Goal: Check status: Check status

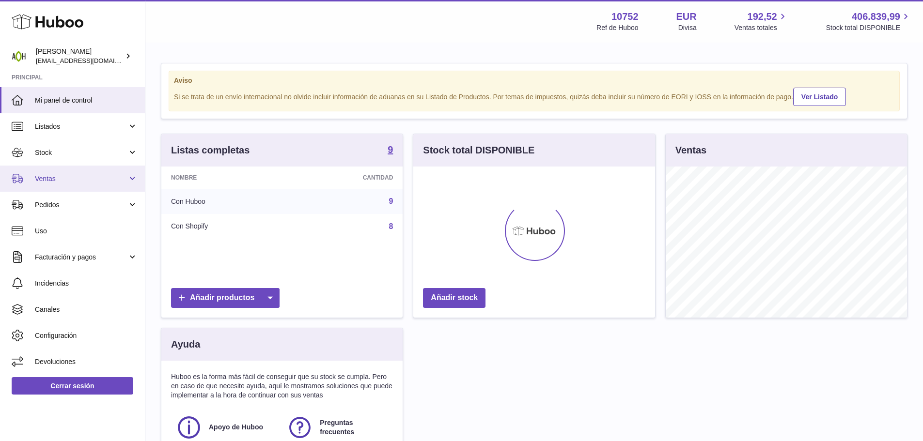
scroll to position [151, 242]
click at [76, 181] on span "Ventas" at bounding box center [81, 178] width 93 height 9
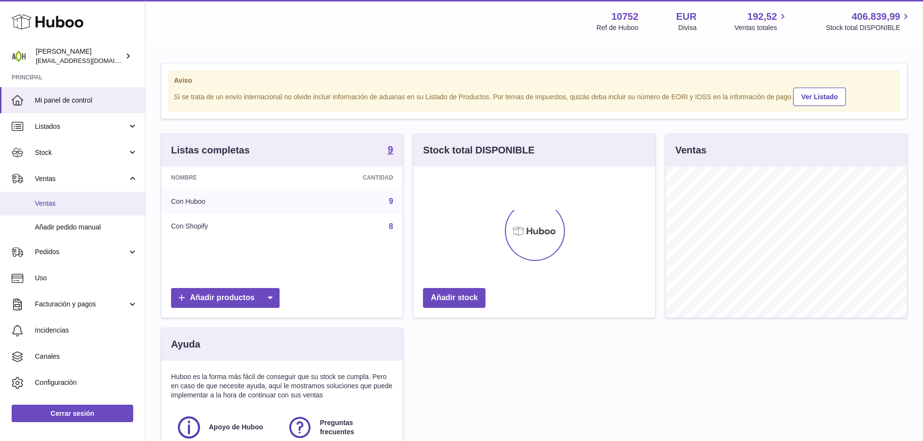
click at [71, 201] on span "Ventas" at bounding box center [86, 203] width 103 height 9
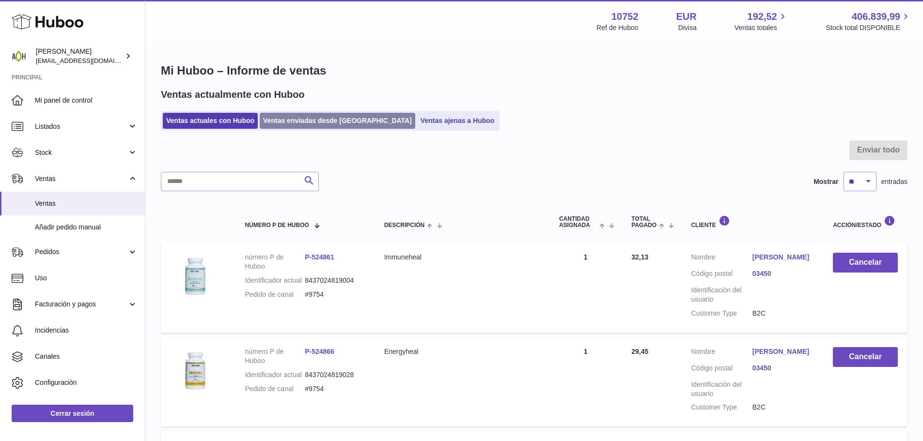
click at [292, 125] on link "Ventas enviadas desde Huboo" at bounding box center [338, 121] width 156 height 16
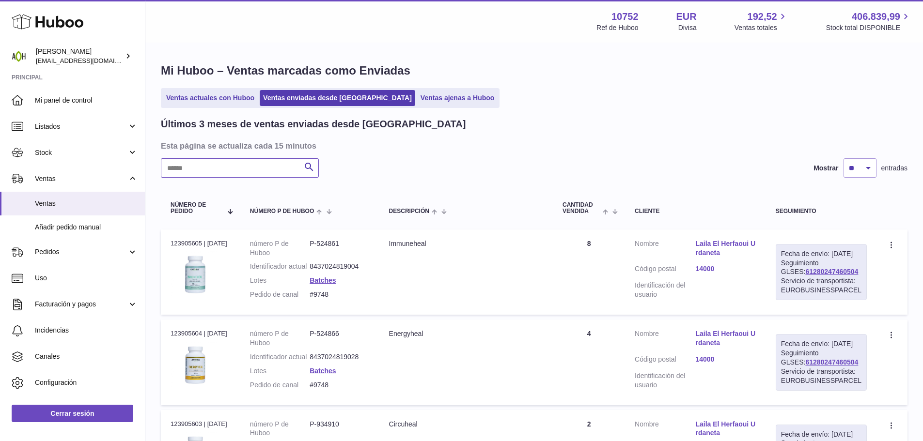
click at [250, 168] on input "text" at bounding box center [240, 167] width 158 height 19
paste input "****"
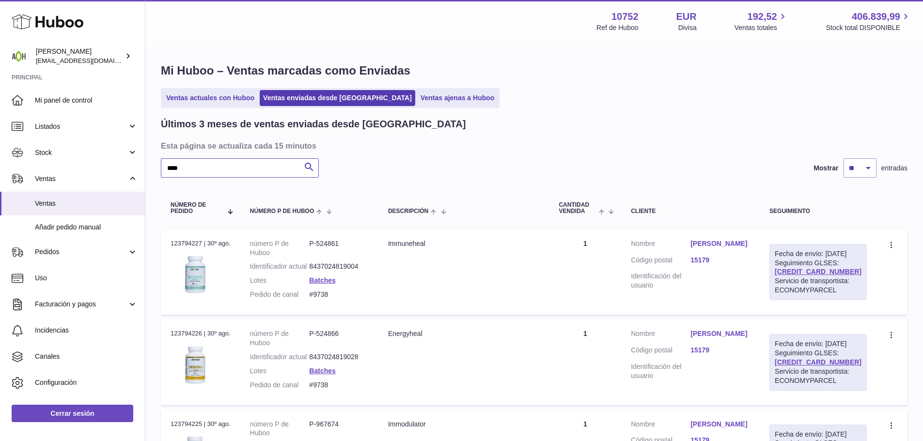
type input "****"
drag, startPoint x: 854, startPoint y: 290, endPoint x: 794, endPoint y: 292, distance: 60.1
click at [794, 292] on div "Fecha de envío: 1º sep. 2025 Seguimiento GLSES: 61280247309614 Servicio de tran…" at bounding box center [817, 272] width 97 height 56
copy link "61280247309614"
click at [864, 300] on div "Fecha de envío: 1º sep. 2025 Seguimiento GLSES: 61280247309614 Servicio de tran…" at bounding box center [817, 272] width 97 height 56
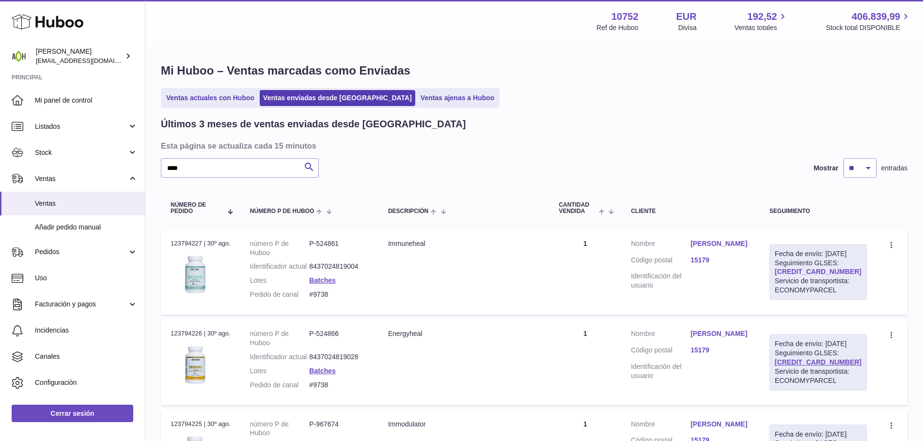
drag, startPoint x: 850, startPoint y: 290, endPoint x: 798, endPoint y: 292, distance: 52.3
click at [798, 292] on div "Fecha de envío: 1º sep. 2025 Seguimiento GLSES: 61280247309614 Servicio de tran…" at bounding box center [817, 272] width 97 height 56
copy link "61280247309614"
click at [867, 297] on td "Fecha de envío: 1º sep. 2025 Seguimiento GLSES: 61280247309614 Servicio de tran…" at bounding box center [818, 272] width 117 height 85
drag, startPoint x: 828, startPoint y: 292, endPoint x: 792, endPoint y: 290, distance: 36.4
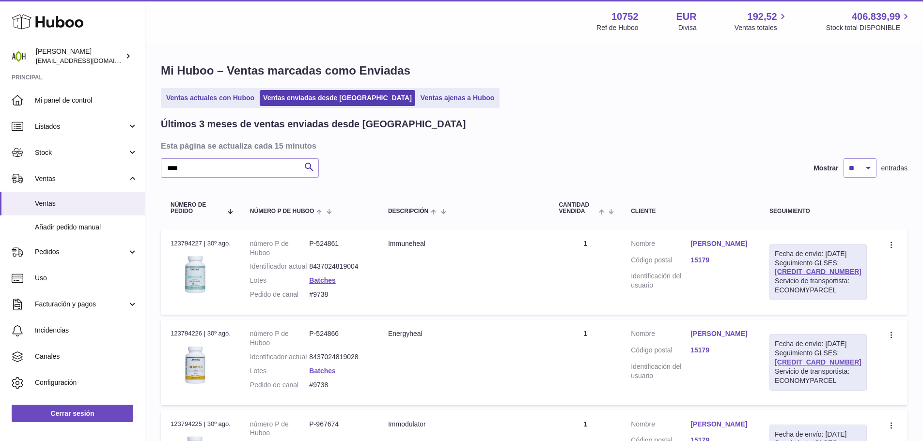
click at [792, 290] on div "Fecha de envío: 1º sep. 2025 Seguimiento GLSES: 61280247309614 Servicio de tran…" at bounding box center [817, 272] width 97 height 56
copy link "61280247309614"
